Goal: Find specific page/section: Find specific page/section

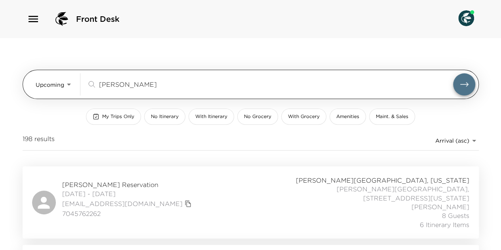
drag, startPoint x: 118, startPoint y: 84, endPoint x: 89, endPoint y: 82, distance: 29.0
click at [89, 82] on div "[PERSON_NAME] ​" at bounding box center [270, 85] width 366 height 10
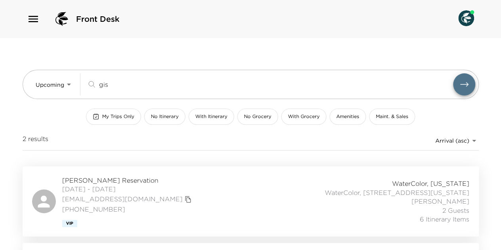
type input "gis"
click at [174, 189] on div "[PERSON_NAME] Reservation [DATE] - [DATE] [EMAIL_ADDRESS][DOMAIN_NAME] [PHONE_N…" at bounding box center [250, 201] width 437 height 51
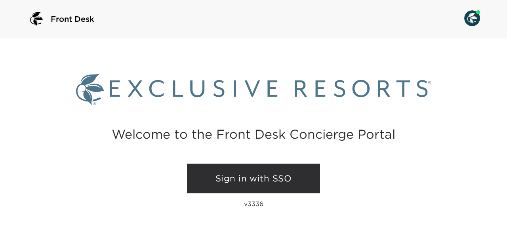
click at [244, 177] on link "Sign in with SSO" at bounding box center [253, 179] width 133 height 30
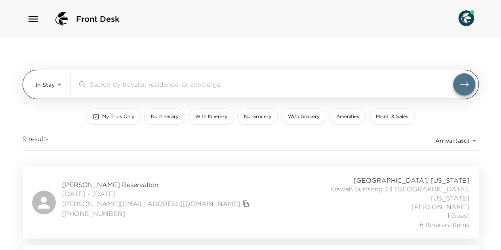
click at [65, 87] on div "In Stay In-Stay ​" at bounding box center [256, 84] width 440 height 22
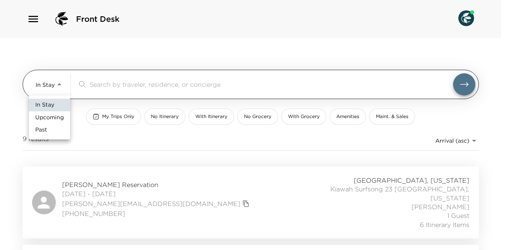
click at [61, 83] on body "Front Desk In Stay In-Stay ​ My Trips Only No Itinerary With Itinerary No Groce…" at bounding box center [253, 125] width 507 height 250
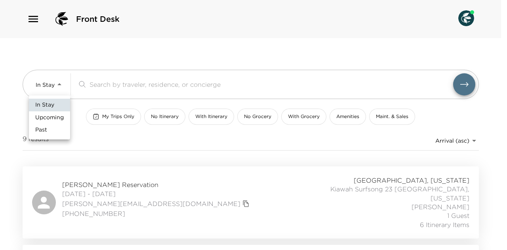
click at [53, 116] on span "Upcoming" at bounding box center [49, 118] width 29 height 8
type input "Upcoming"
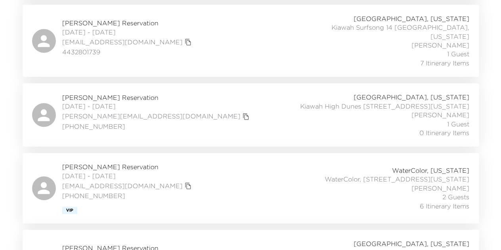
scroll to position [317, 0]
